Goal: Information Seeking & Learning: Learn about a topic

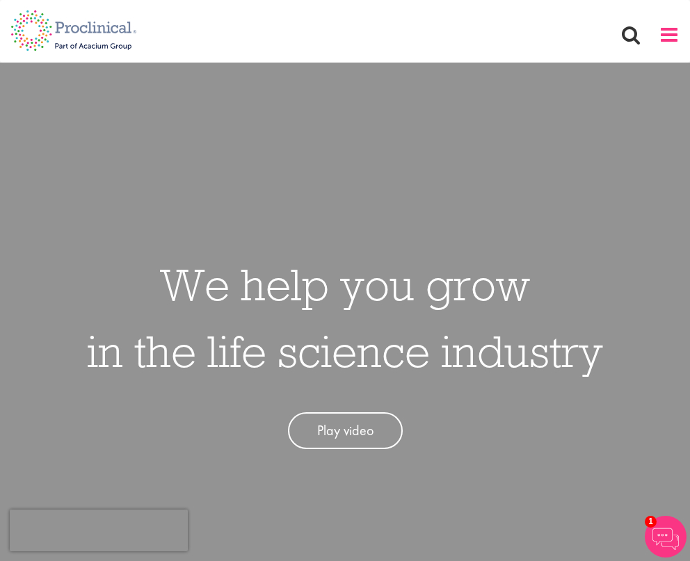
click at [664, 32] on span at bounding box center [669, 34] width 21 height 21
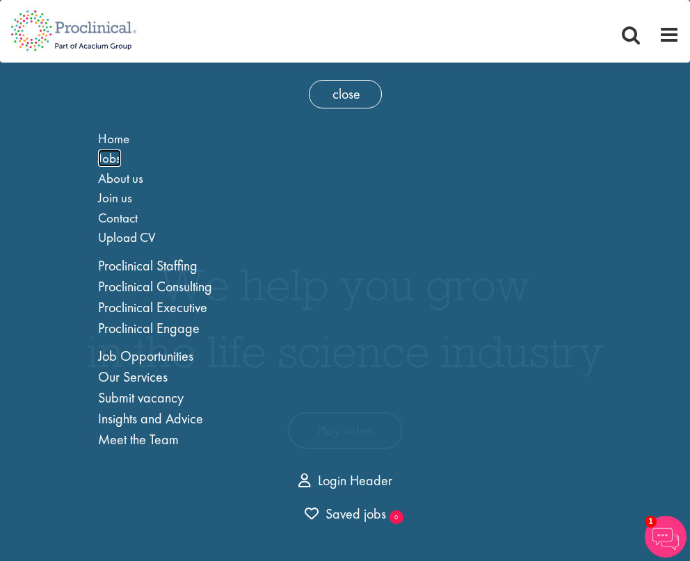
click at [111, 163] on span "Jobs" at bounding box center [109, 158] width 23 height 17
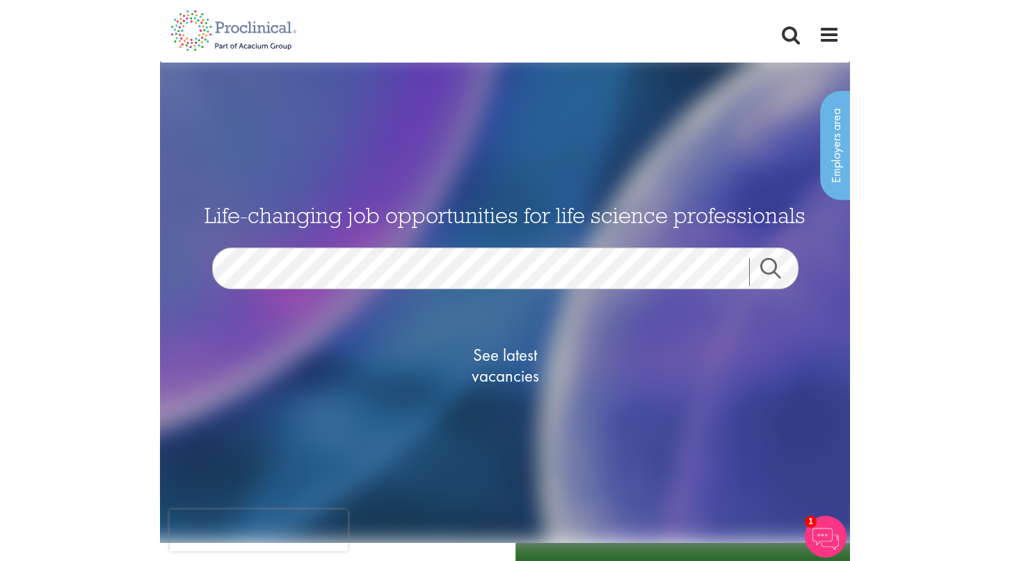
scroll to position [10, 0]
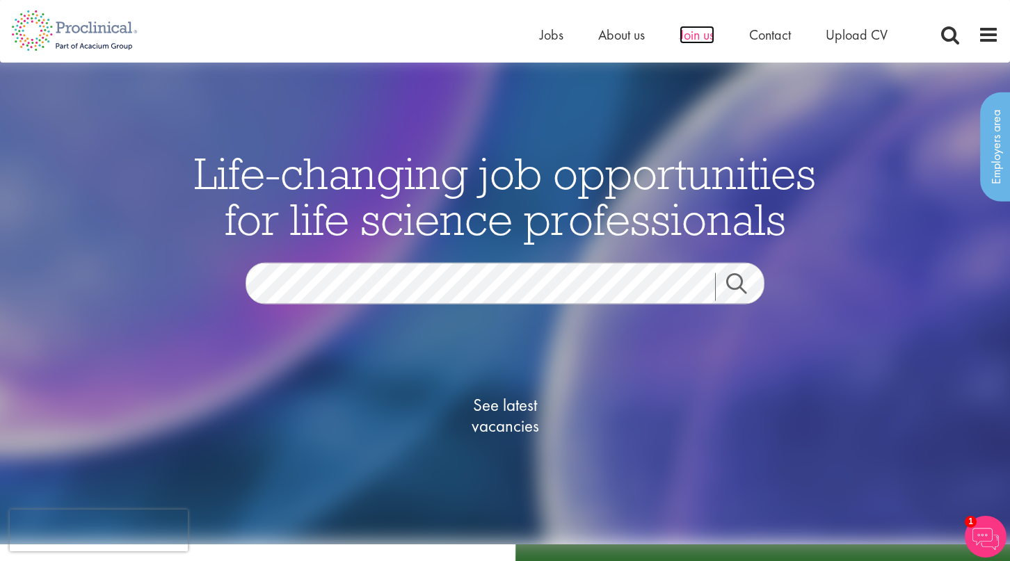
click at [690, 38] on span "Join us" at bounding box center [697, 35] width 35 height 18
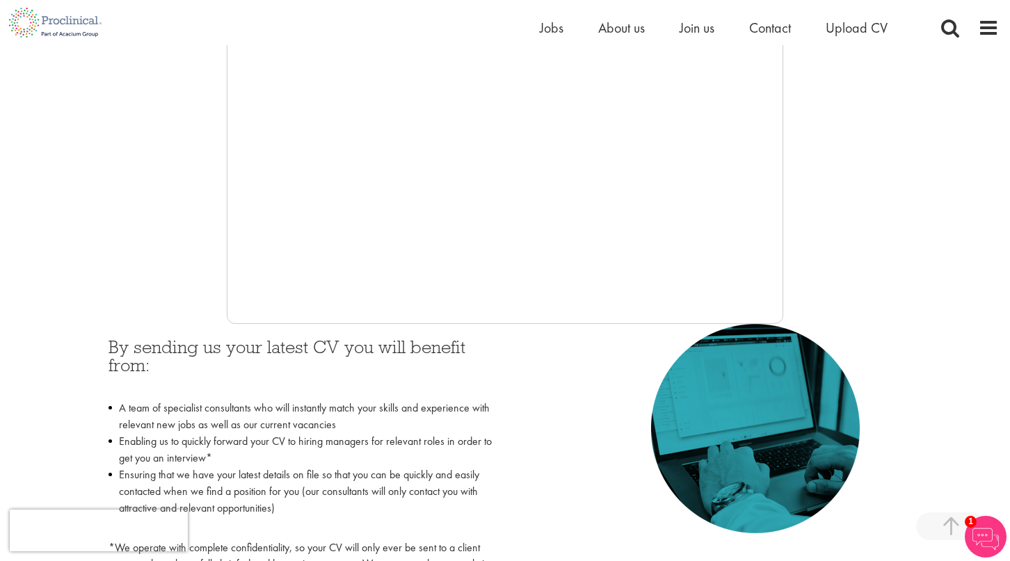
scroll to position [380, 0]
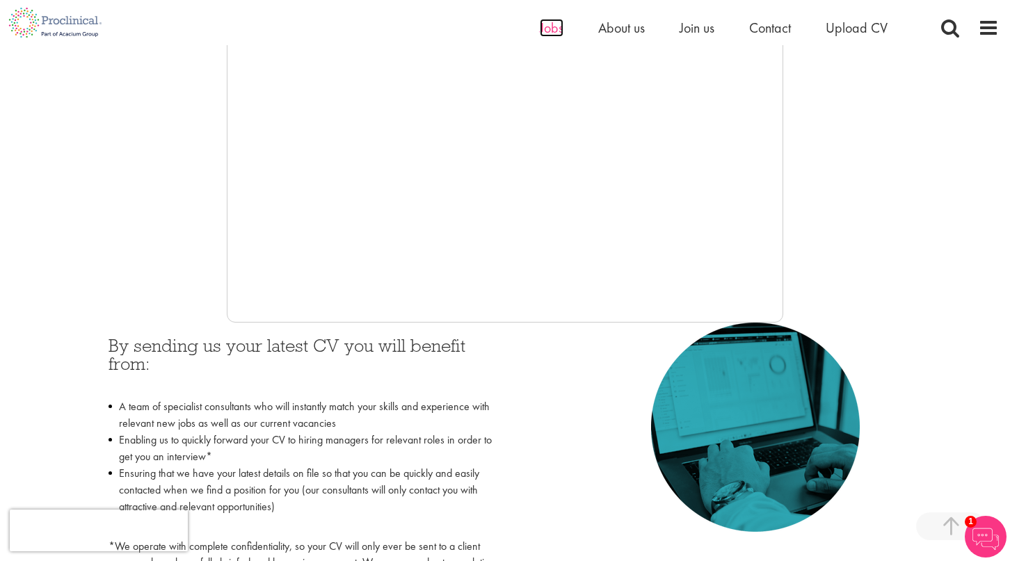
click at [549, 29] on span "Jobs" at bounding box center [552, 28] width 24 height 18
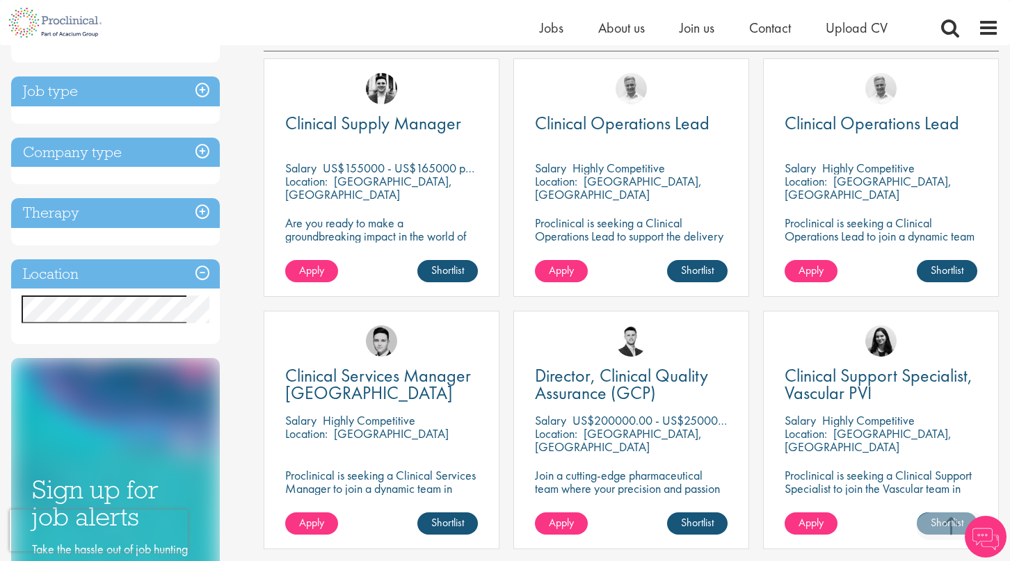
scroll to position [278, 0]
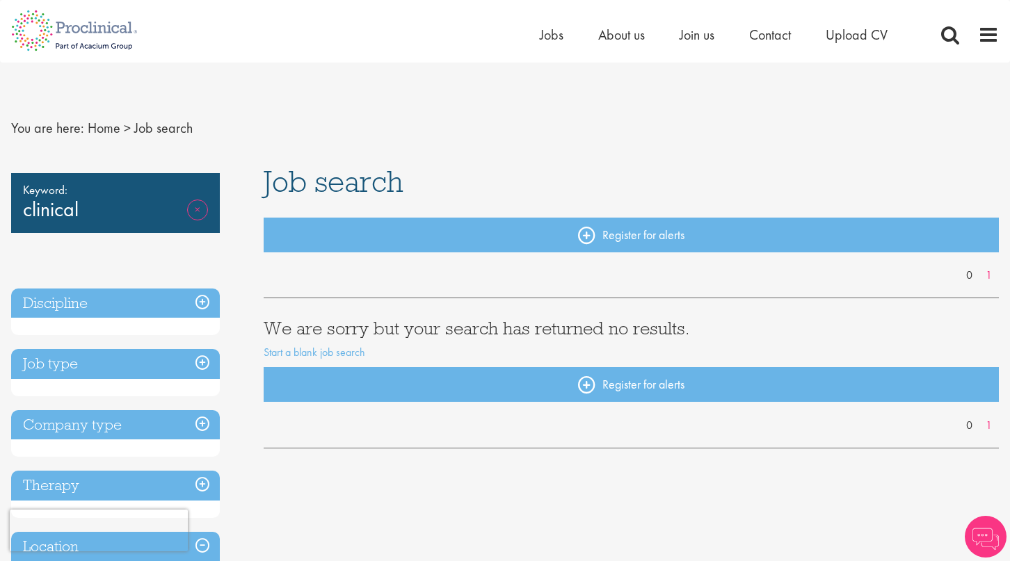
click at [196, 210] on link "Remove" at bounding box center [197, 220] width 21 height 40
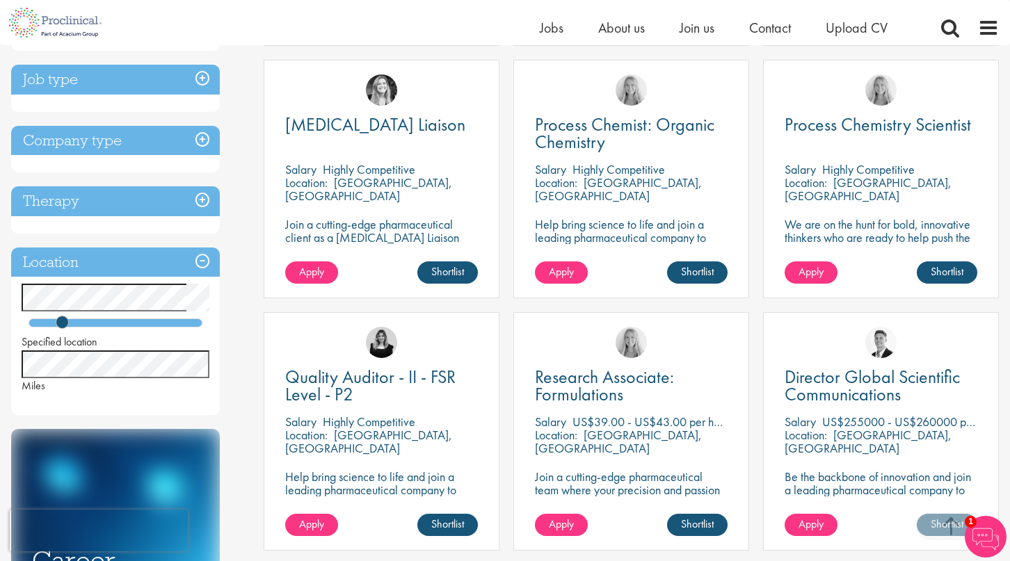
scroll to position [512, 0]
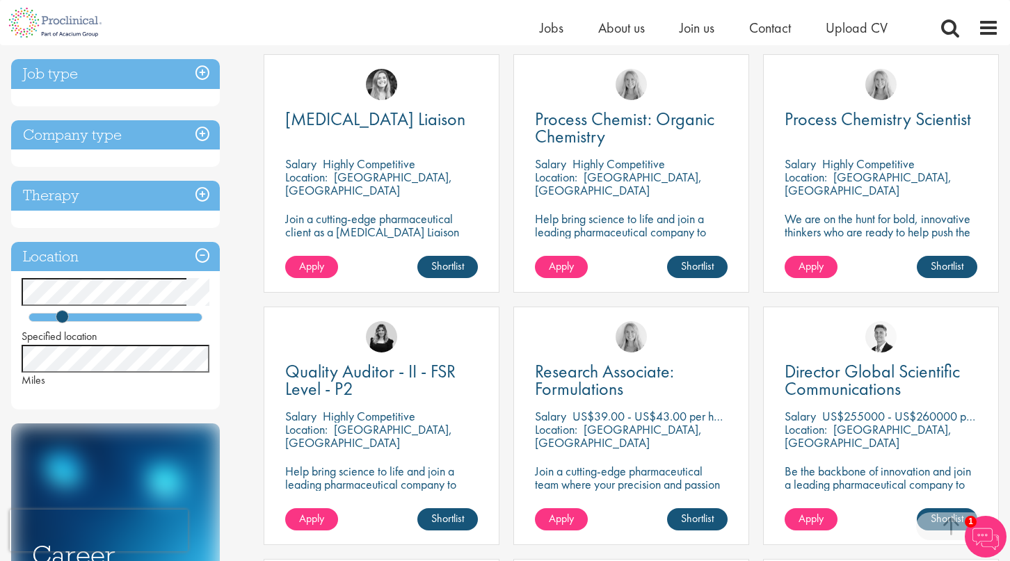
click at [202, 142] on h3 "Company type" at bounding box center [115, 135] width 209 height 30
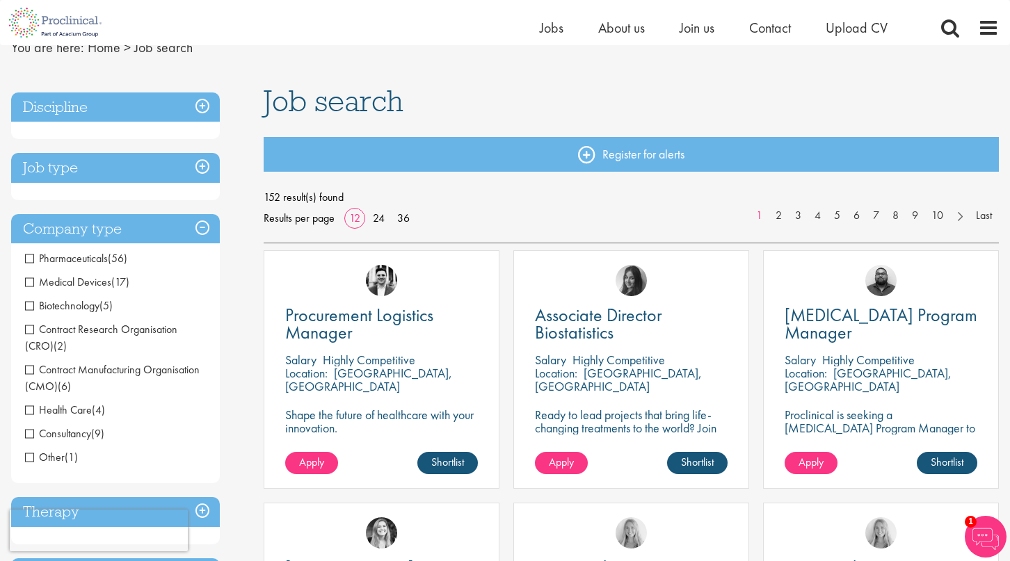
scroll to position [58, 0]
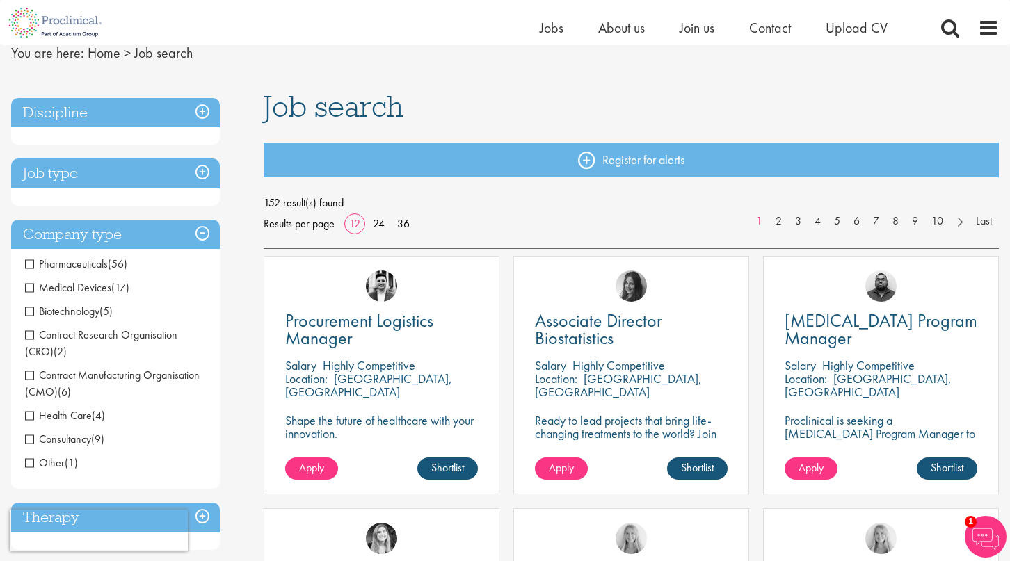
click at [202, 166] on h3 "Job type" at bounding box center [115, 174] width 209 height 30
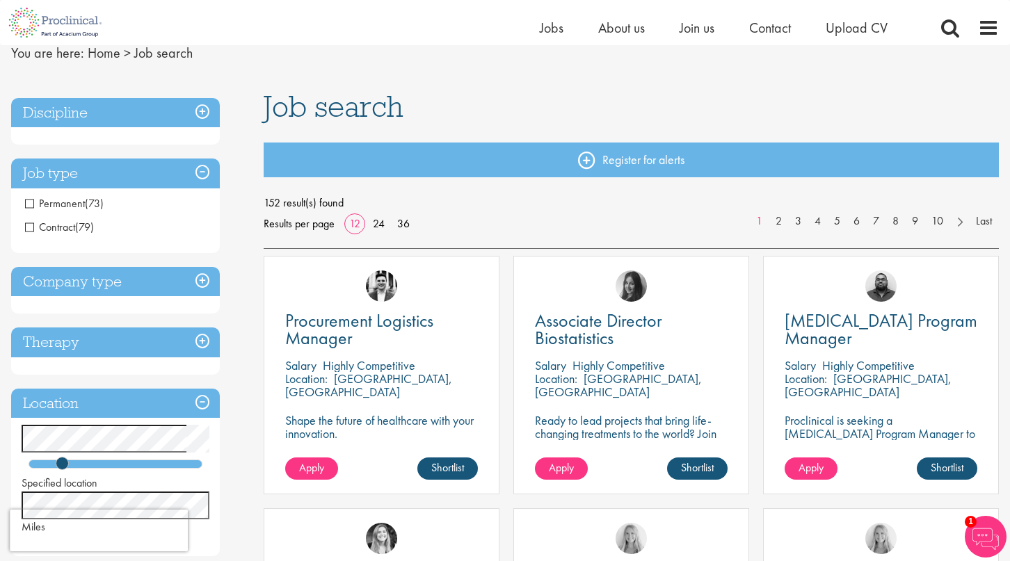
click at [193, 114] on h3 "Discipline" at bounding box center [115, 113] width 209 height 30
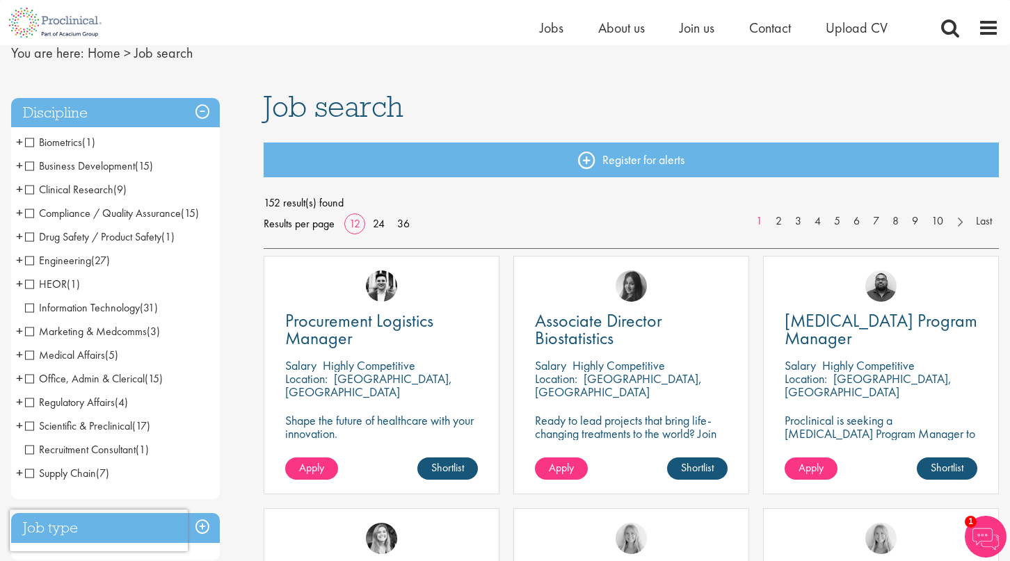
click at [129, 428] on span "Scientific & Preclinical" at bounding box center [78, 426] width 107 height 15
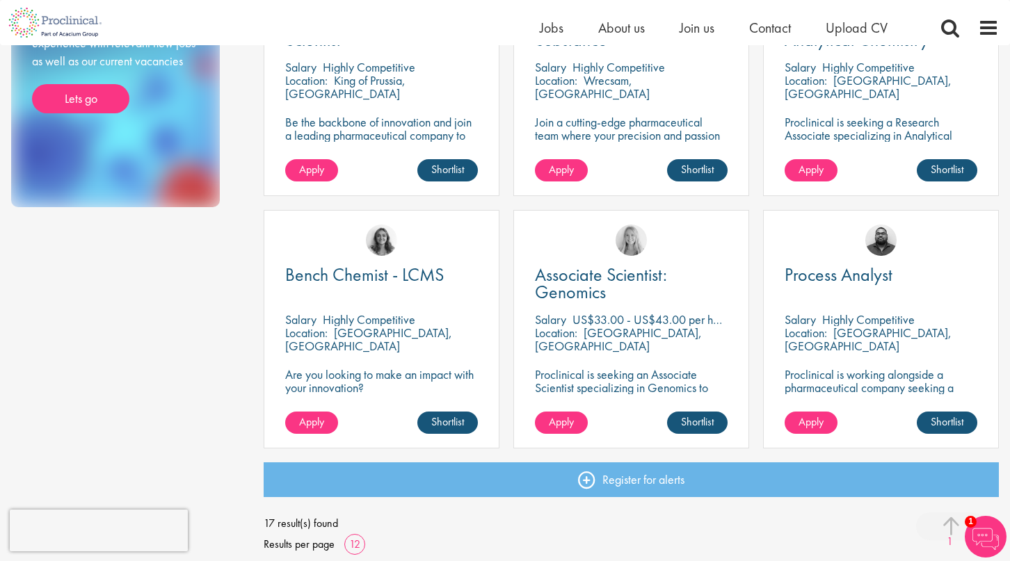
scroll to position [1030, 0]
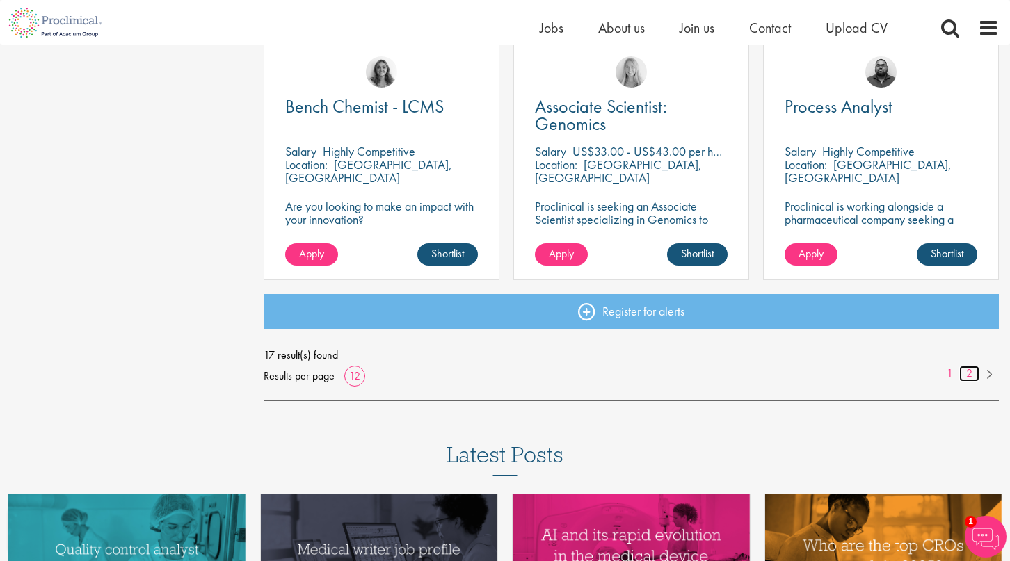
click at [967, 372] on link "2" at bounding box center [969, 374] width 20 height 16
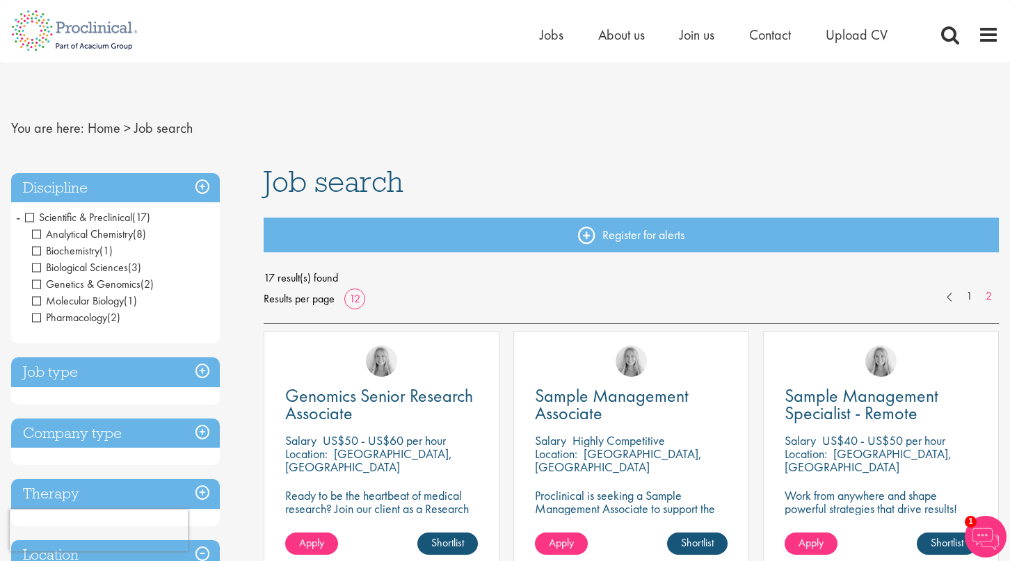
click at [18, 221] on span "-" at bounding box center [18, 217] width 4 height 21
